Goal: Navigation & Orientation: Find specific page/section

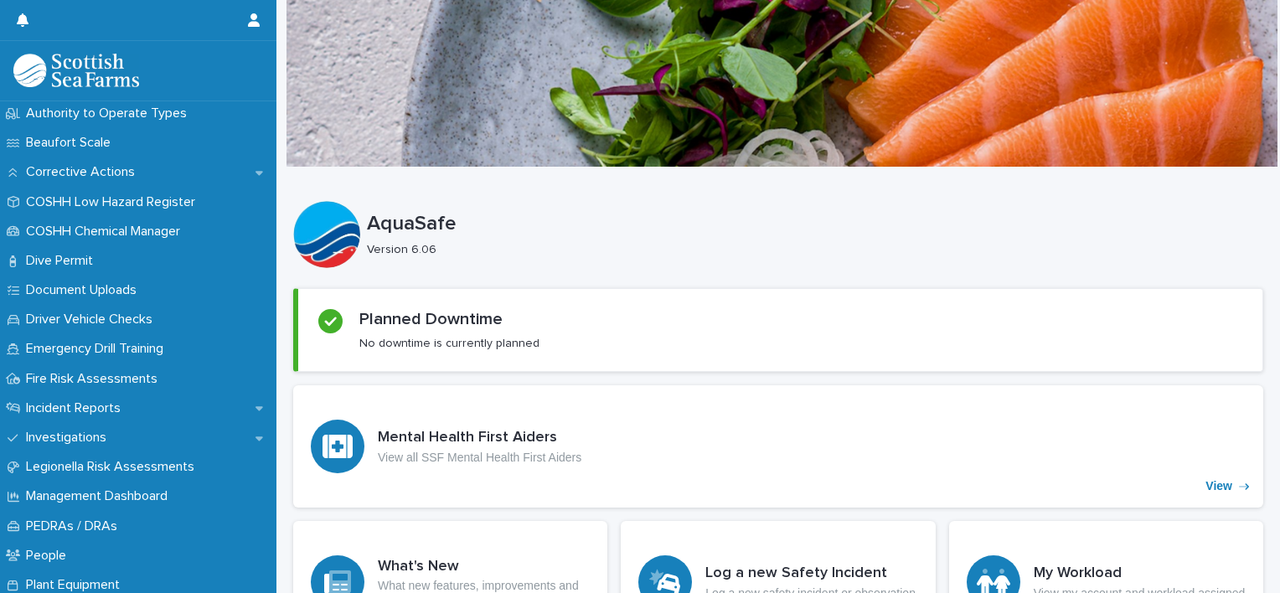
scroll to position [473, 0]
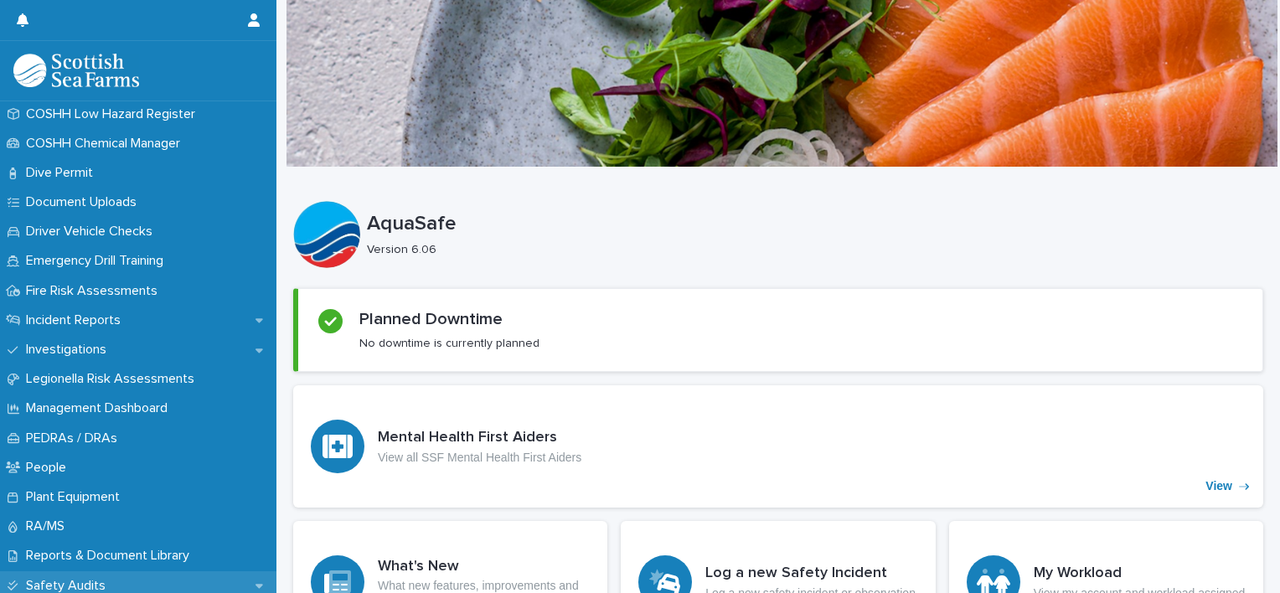
click at [256, 590] on icon at bounding box center [260, 586] width 8 height 12
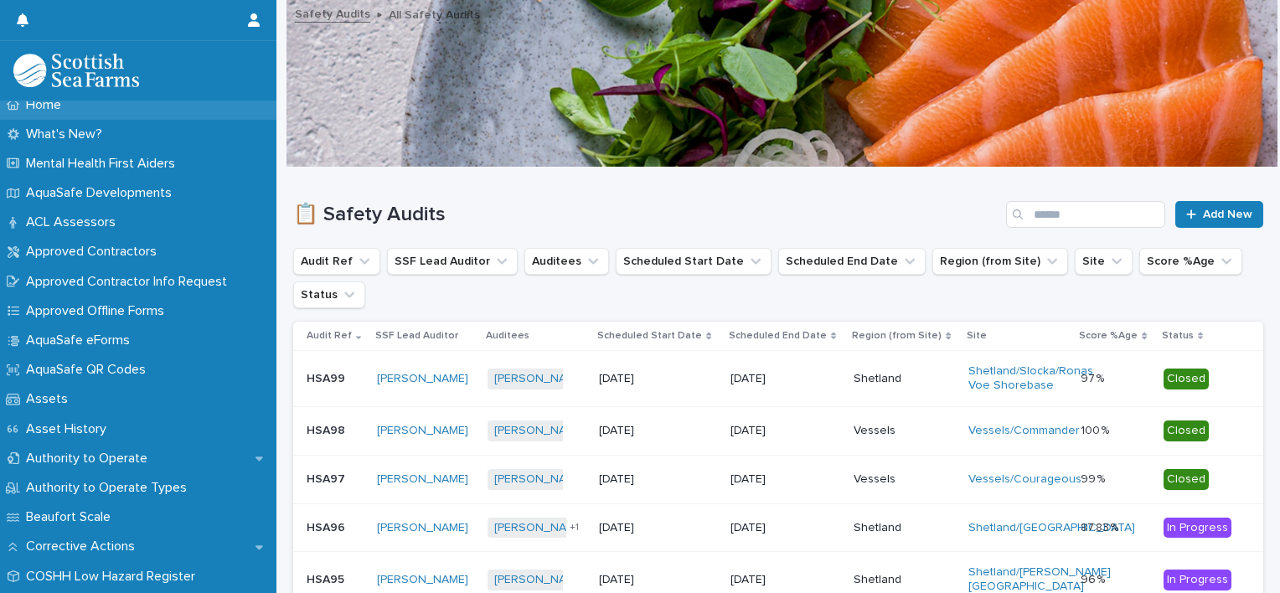
click at [267, 110] on div "Home" at bounding box center [138, 104] width 276 height 29
